Goal: Task Accomplishment & Management: Manage account settings

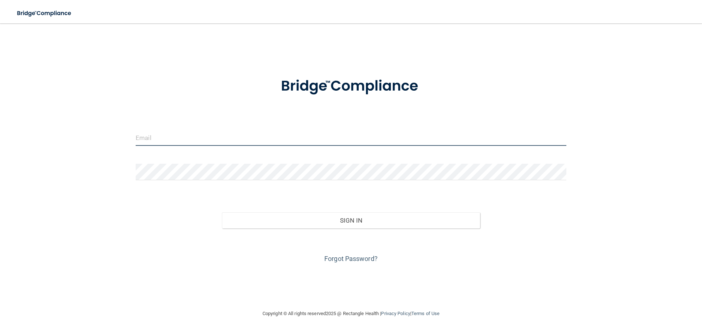
click at [162, 136] on input "email" at bounding box center [351, 137] width 431 height 16
type input "[EMAIL_ADDRESS][DOMAIN_NAME]"
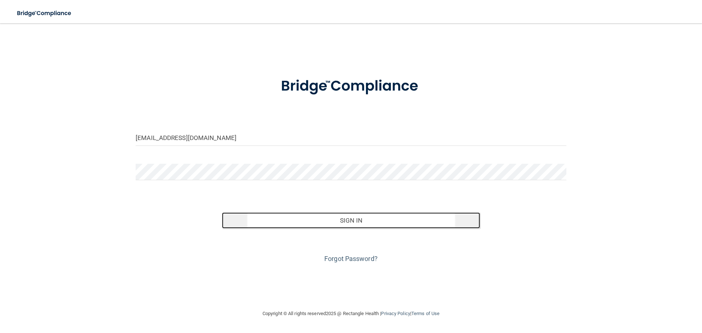
click at [336, 215] on button "Sign In" at bounding box center [351, 220] width 259 height 16
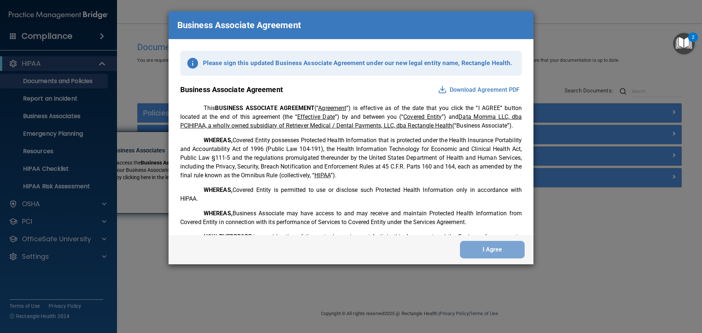
click at [481, 91] on button "Download Agreement PDF" at bounding box center [479, 90] width 86 height 12
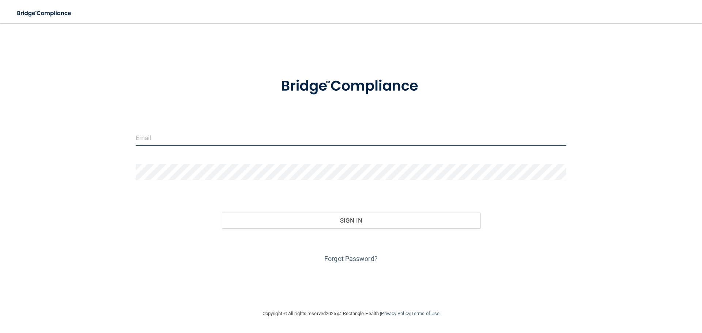
click at [149, 137] on input "email" at bounding box center [351, 137] width 431 height 16
type input "[EMAIL_ADDRESS][DOMAIN_NAME]"
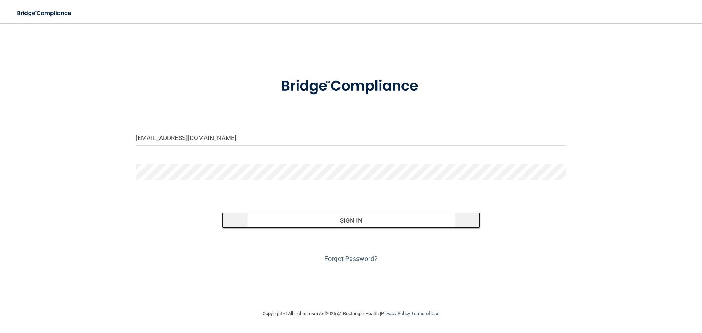
click at [365, 224] on button "Sign In" at bounding box center [351, 220] width 259 height 16
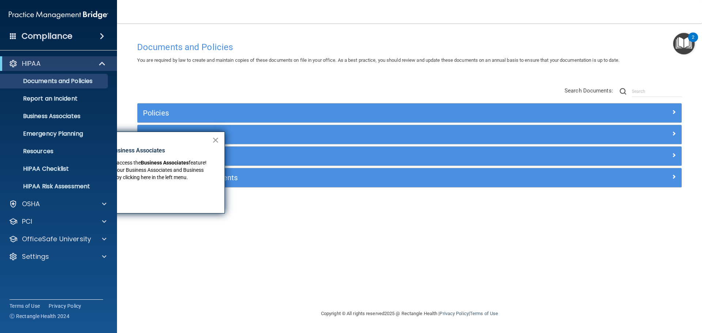
click at [216, 141] on button "×" at bounding box center [215, 140] width 7 height 12
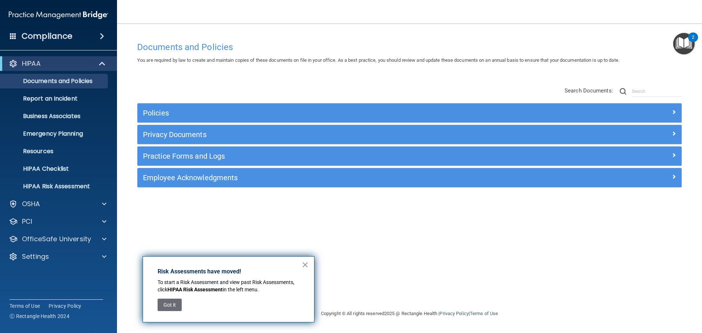
click at [304, 265] on button "×" at bounding box center [305, 265] width 7 height 12
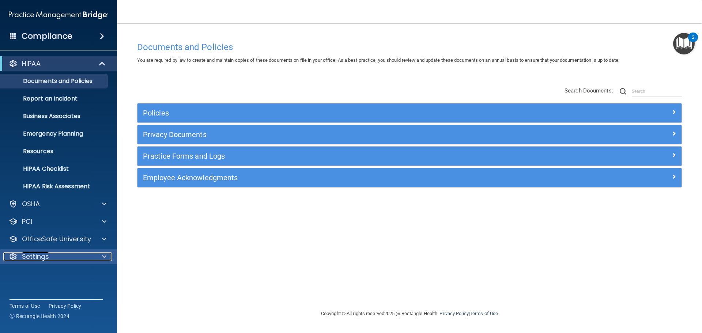
click at [46, 261] on p "Settings" at bounding box center [35, 256] width 27 height 9
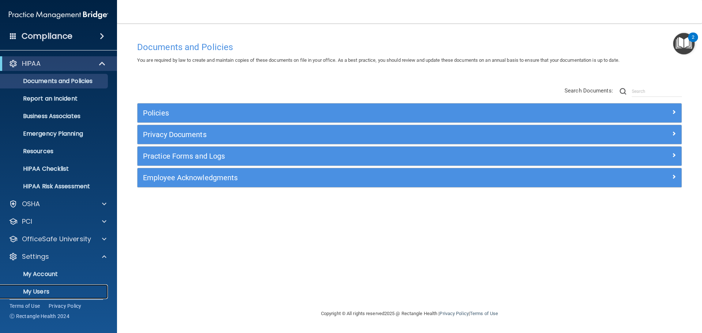
click at [38, 289] on p "My Users" at bounding box center [55, 291] width 100 height 7
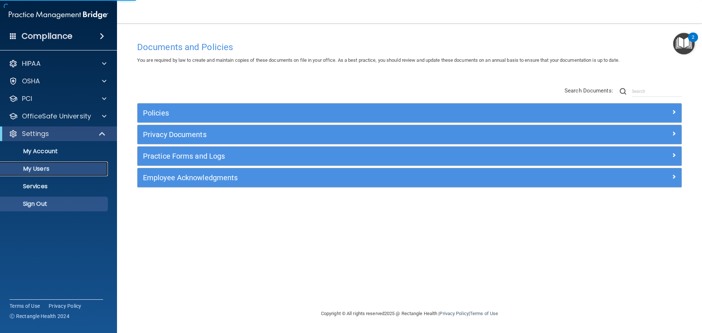
select select "20"
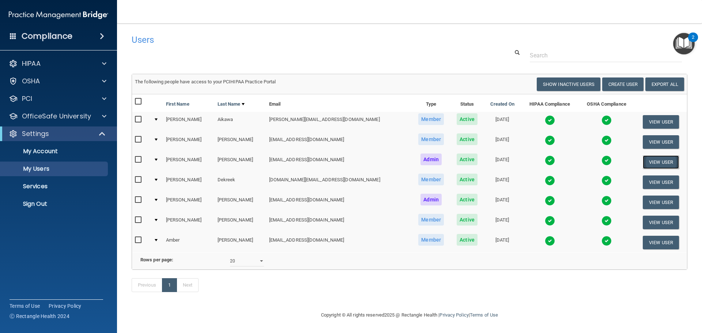
click at [656, 161] on button "View User" at bounding box center [661, 162] width 36 height 14
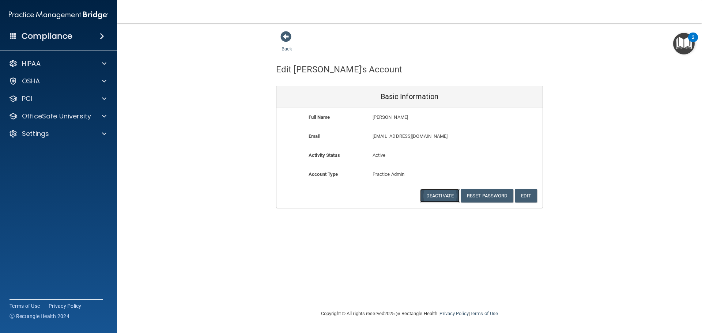
click at [435, 194] on button "Deactivate" at bounding box center [439, 196] width 39 height 14
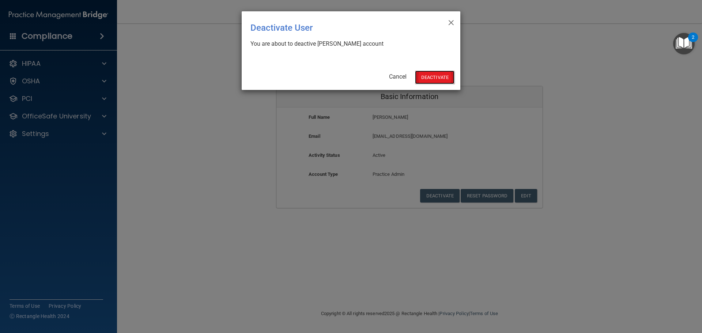
click at [434, 75] on button "Deactivate" at bounding box center [434, 78] width 39 height 14
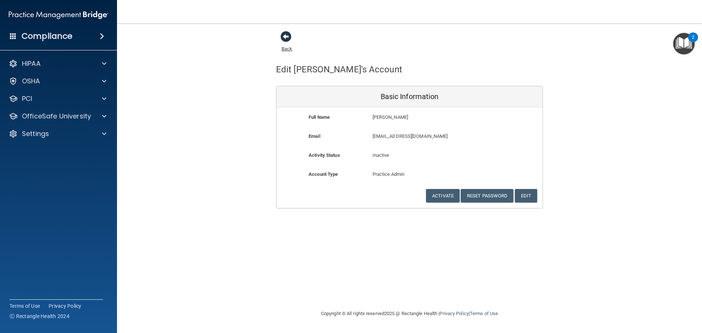
click at [287, 38] on span at bounding box center [285, 36] width 11 height 11
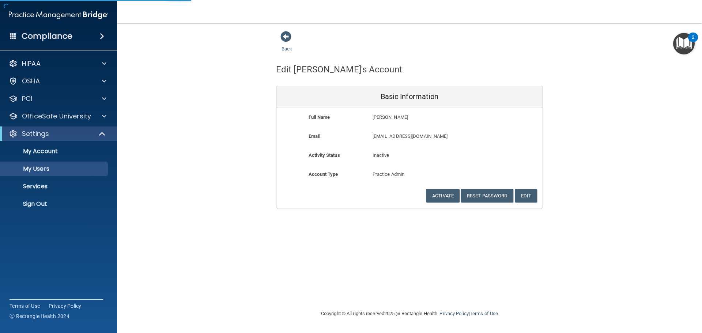
select select "20"
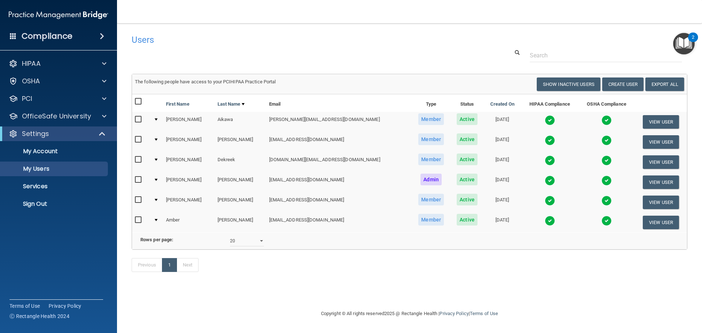
click at [691, 38] on div "2" at bounding box center [693, 38] width 10 height 10
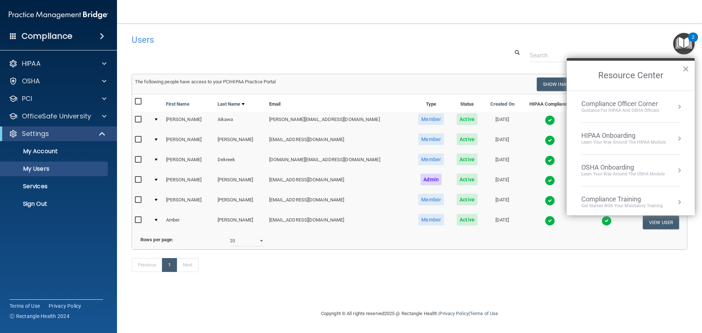
click at [68, 37] on h4 "Compliance" at bounding box center [47, 36] width 51 height 10
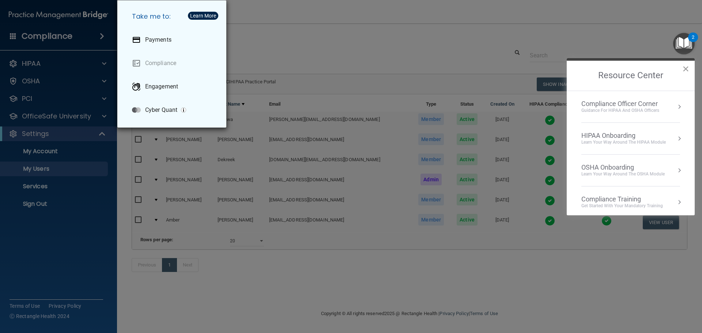
click at [685, 67] on button "×" at bounding box center [685, 69] width 7 height 12
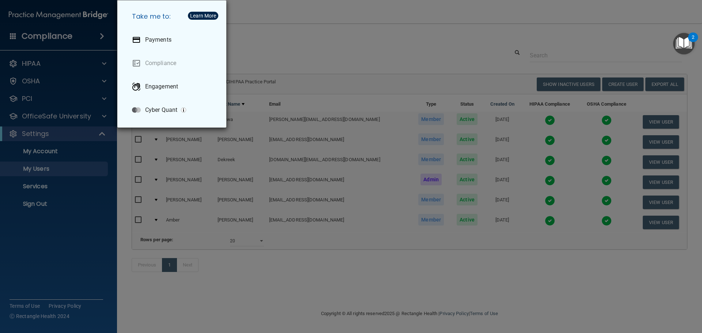
click at [684, 45] on img "Open Resource Center, 2 new notifications" at bounding box center [684, 44] width 22 height 22
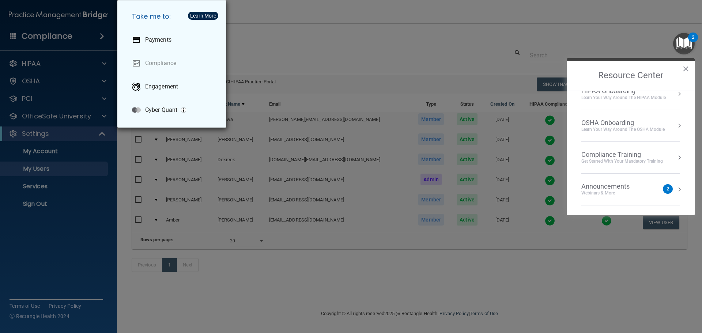
scroll to position [105, 0]
click at [605, 127] on div "Announcements" at bounding box center [612, 126] width 63 height 8
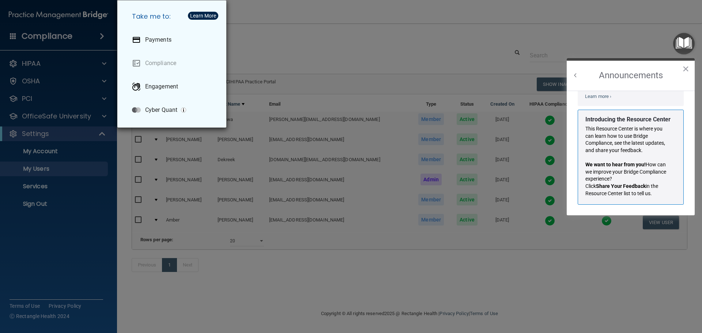
scroll to position [128, 0]
click at [683, 70] on button "×" at bounding box center [685, 69] width 7 height 12
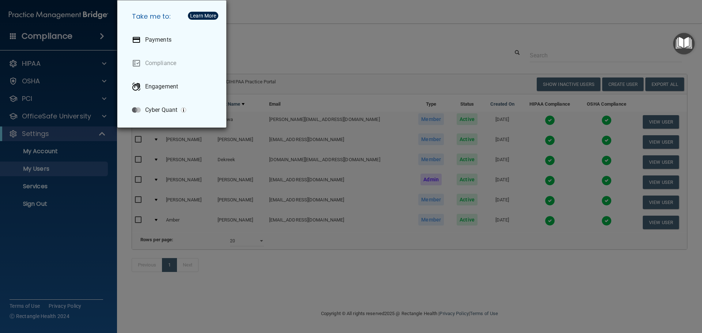
click at [69, 41] on div "Take me to: Payments Compliance Engagement Cyber Quant" at bounding box center [351, 166] width 702 height 333
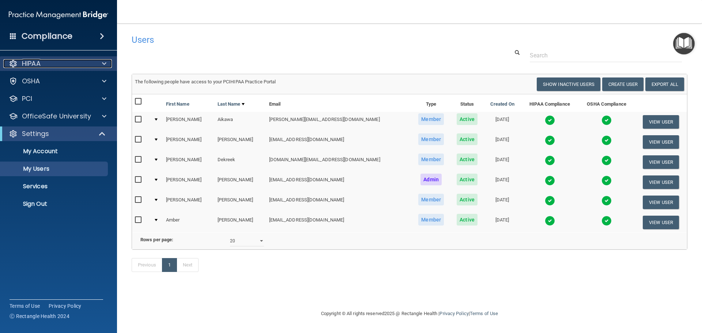
click at [38, 62] on p "HIPAA" at bounding box center [31, 63] width 19 height 9
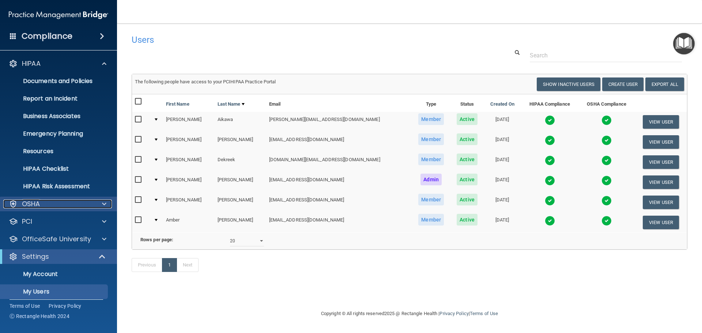
click at [42, 207] on div "OSHA" at bounding box center [48, 204] width 91 height 9
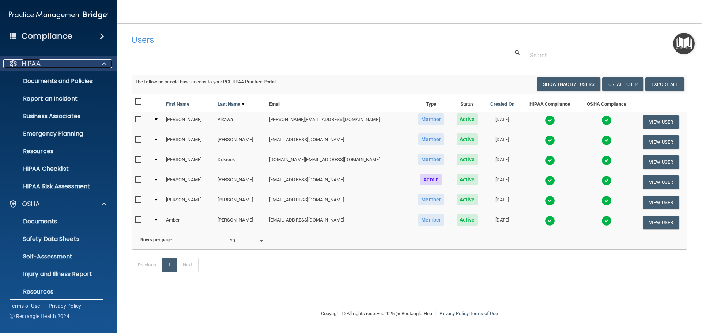
click at [102, 63] on span at bounding box center [104, 63] width 4 height 9
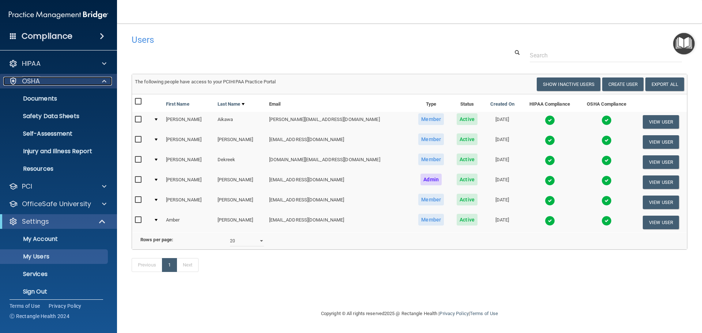
click at [99, 83] on div at bounding box center [103, 81] width 18 height 9
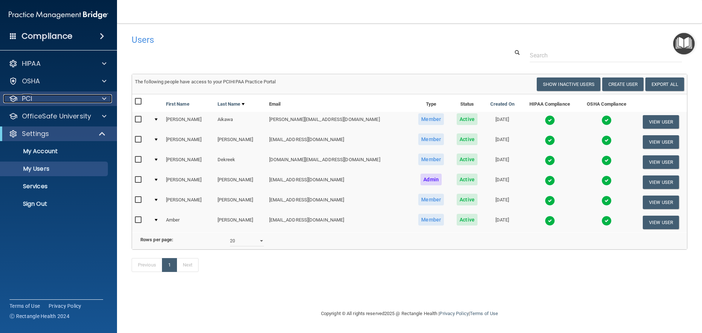
click at [101, 102] on div at bounding box center [103, 98] width 18 height 9
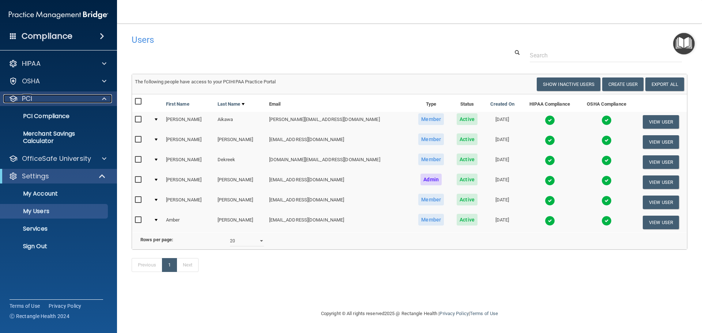
click at [101, 102] on div at bounding box center [103, 98] width 18 height 9
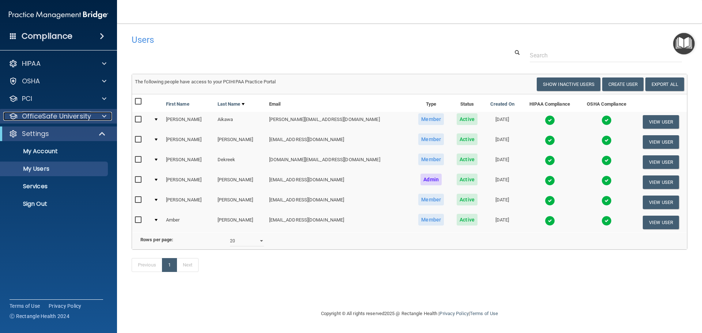
click at [102, 115] on span at bounding box center [104, 116] width 4 height 9
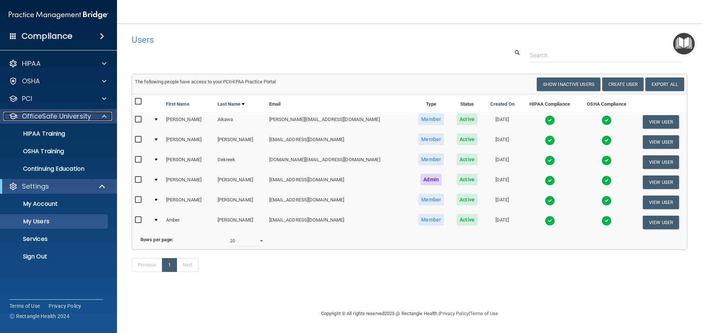
click at [107, 119] on div at bounding box center [103, 116] width 18 height 9
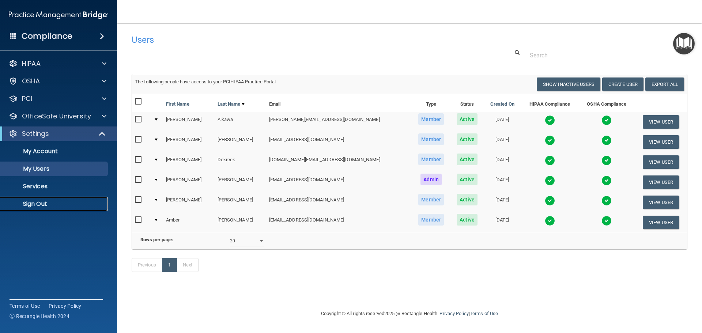
click at [40, 205] on p "Sign Out" at bounding box center [55, 203] width 100 height 7
